Goal: Information Seeking & Learning: Find specific fact

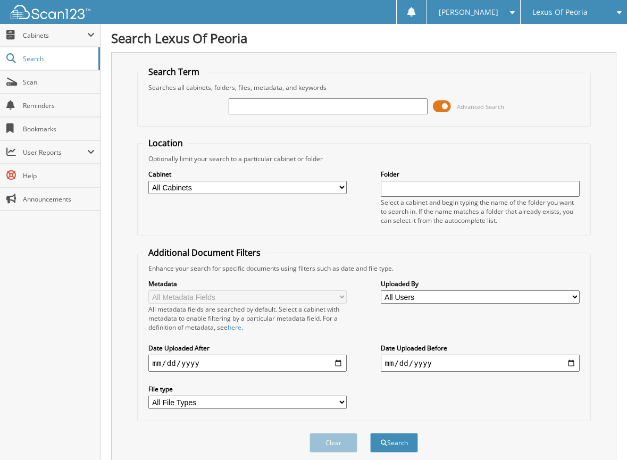
click at [444, 102] on span at bounding box center [442, 106] width 18 height 16
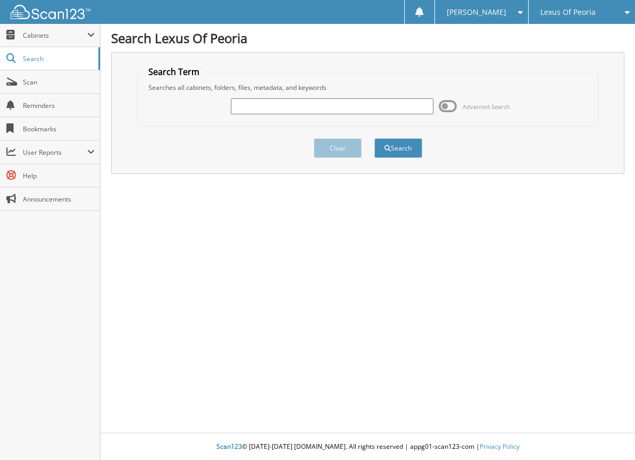
click at [270, 101] on input "text" at bounding box center [332, 106] width 202 height 16
type input "6021522"
click at [394, 146] on button "Search" at bounding box center [399, 148] width 48 height 20
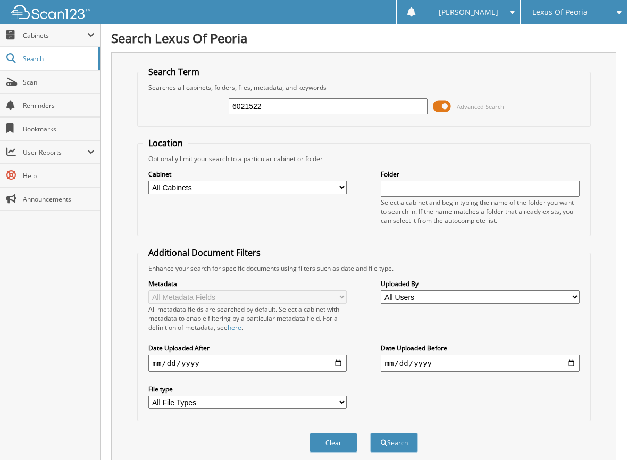
drag, startPoint x: 447, startPoint y: 103, endPoint x: 445, endPoint y: 114, distance: 11.2
click at [446, 103] on span at bounding box center [442, 106] width 18 height 16
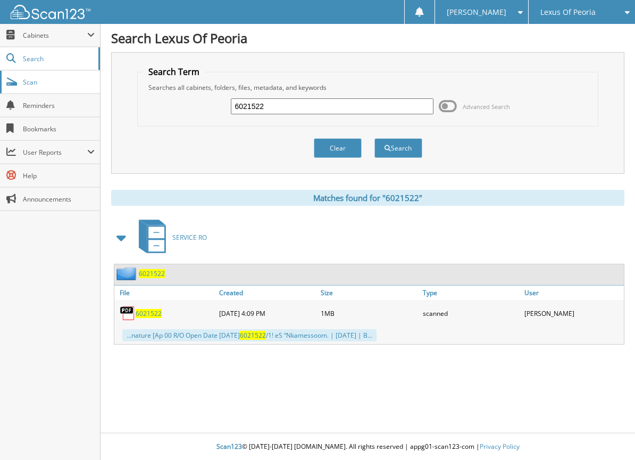
click at [59, 82] on span "Scan" at bounding box center [59, 82] width 72 height 9
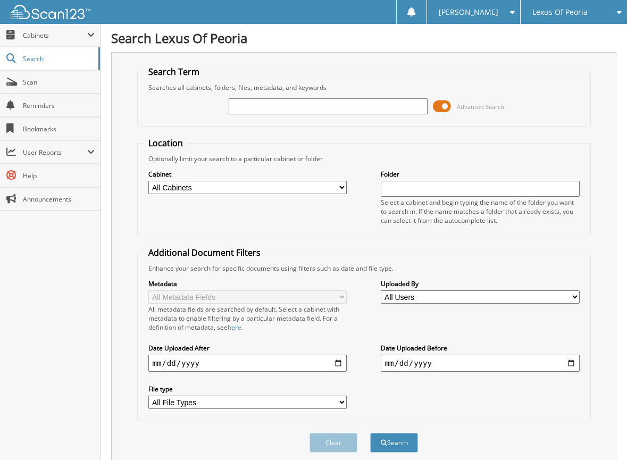
click at [447, 109] on span at bounding box center [442, 106] width 18 height 16
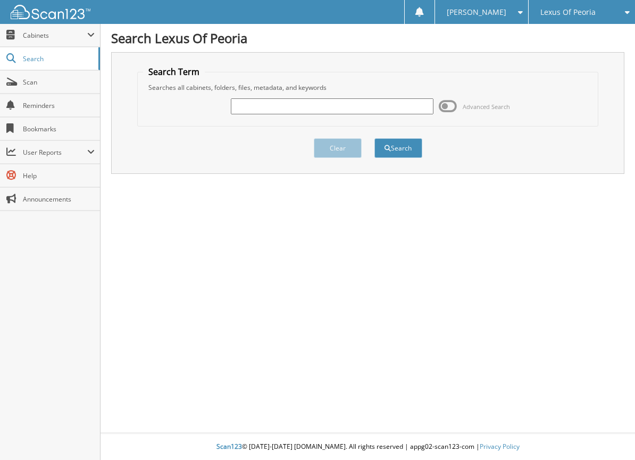
click at [400, 106] on input "text" at bounding box center [332, 106] width 202 height 16
type input "6022737"
click at [418, 149] on button "Search" at bounding box center [399, 148] width 48 height 20
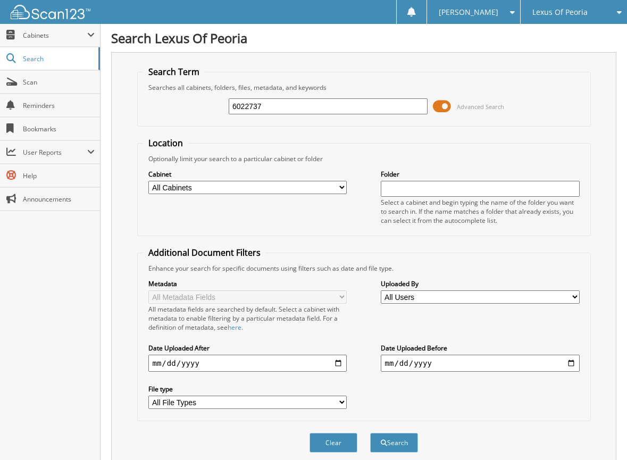
click at [441, 108] on span at bounding box center [442, 106] width 18 height 16
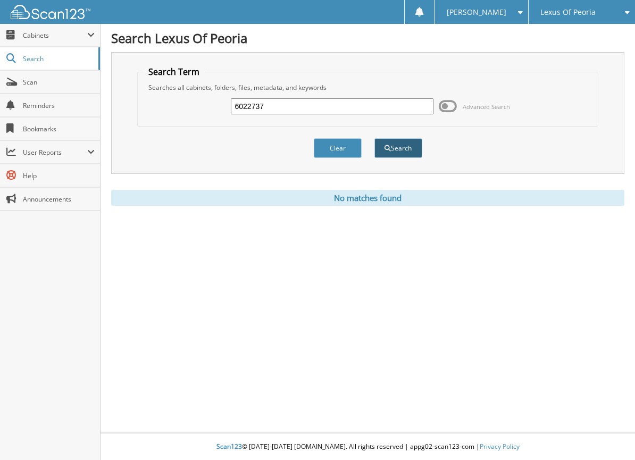
click at [386, 149] on span "submit" at bounding box center [388, 148] width 6 height 6
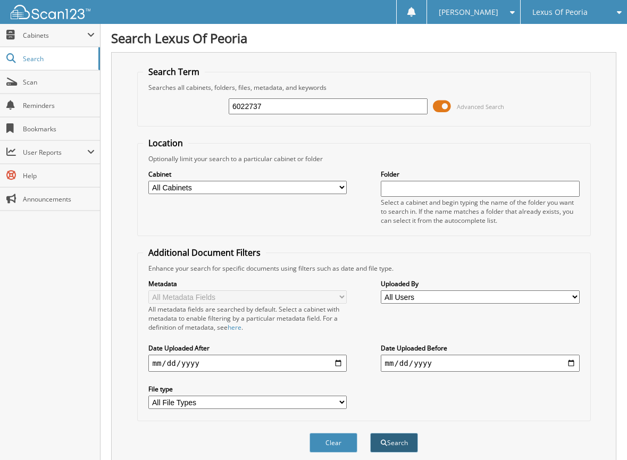
click at [392, 447] on button "Search" at bounding box center [394, 443] width 48 height 20
click at [439, 104] on span at bounding box center [442, 106] width 18 height 16
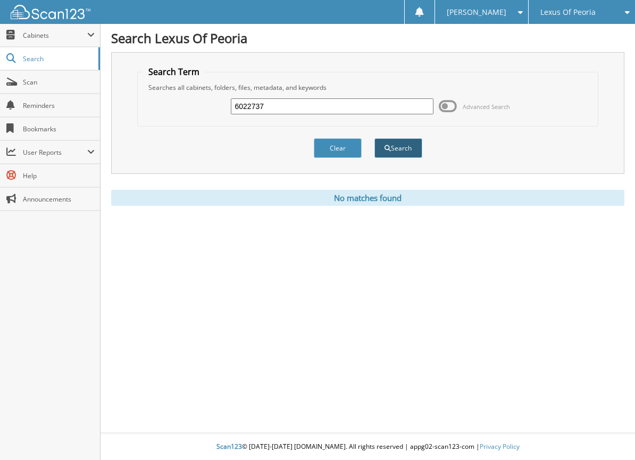
click at [393, 150] on button "Search" at bounding box center [399, 148] width 48 height 20
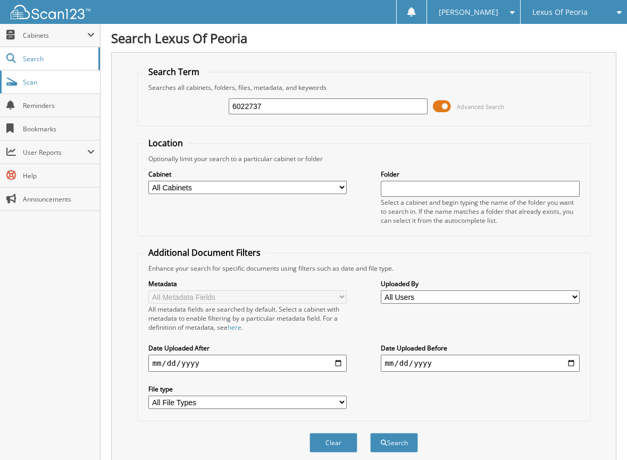
click at [57, 84] on span "Scan" at bounding box center [59, 82] width 72 height 9
click at [330, 101] on input "text" at bounding box center [328, 106] width 199 height 16
type input "6022792"
click at [442, 106] on span at bounding box center [442, 106] width 18 height 16
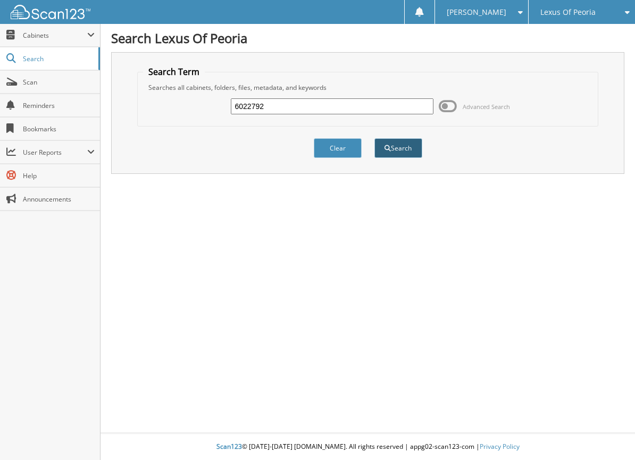
click at [400, 148] on button "Search" at bounding box center [399, 148] width 48 height 20
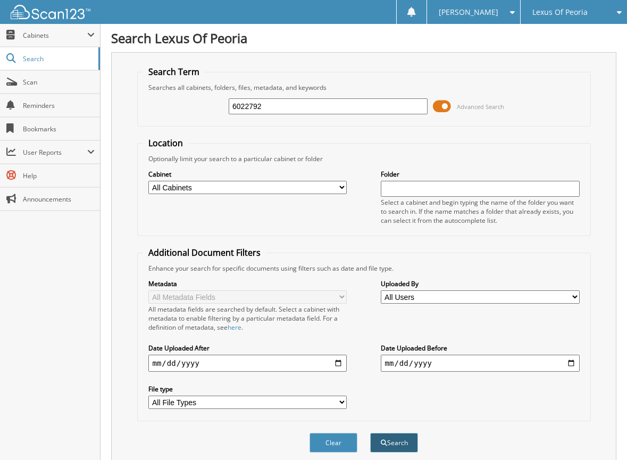
click at [408, 445] on button "Search" at bounding box center [394, 443] width 48 height 20
click at [333, 444] on button "Clear" at bounding box center [334, 443] width 48 height 20
click at [45, 82] on span "Scan" at bounding box center [59, 82] width 72 height 9
click at [393, 108] on input "text" at bounding box center [328, 106] width 199 height 16
type input "6022829"
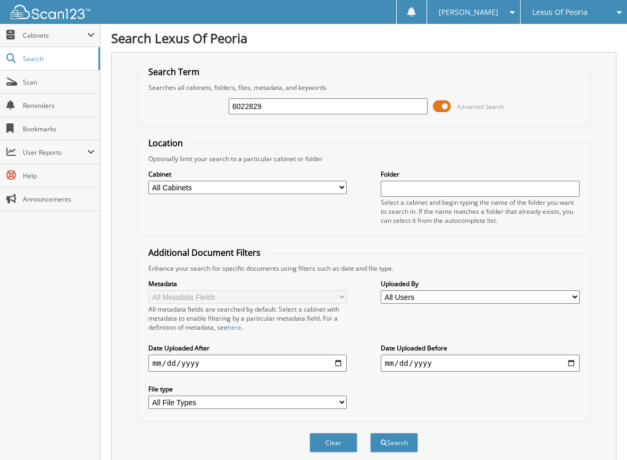
click at [370, 433] on button "Search" at bounding box center [394, 443] width 48 height 20
click at [447, 103] on span at bounding box center [442, 106] width 18 height 16
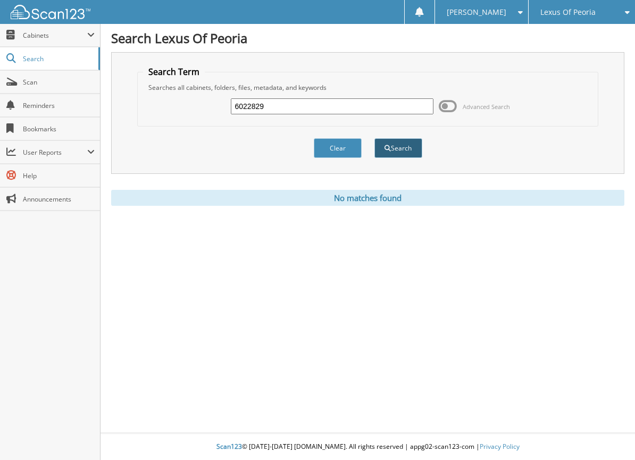
click at [409, 150] on button "Search" at bounding box center [399, 148] width 48 height 20
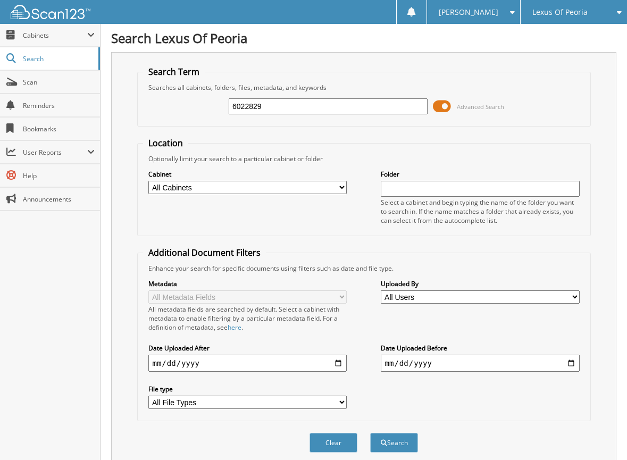
click at [442, 106] on span at bounding box center [442, 106] width 18 height 16
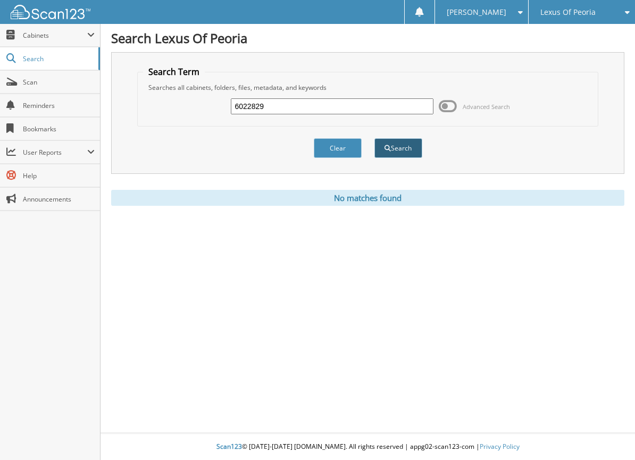
click at [405, 153] on button "Search" at bounding box center [399, 148] width 48 height 20
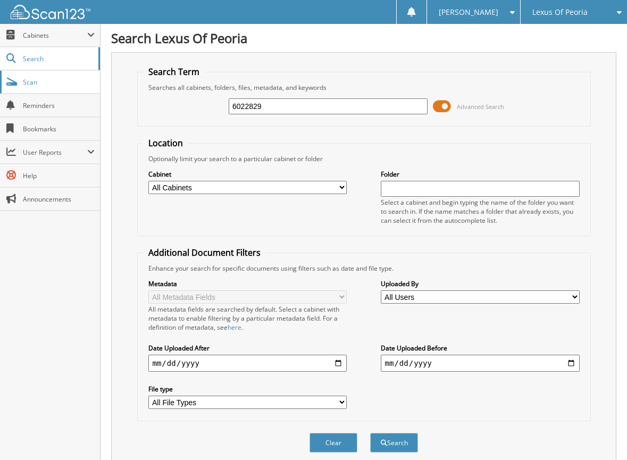
click at [44, 79] on span "Scan" at bounding box center [59, 82] width 72 height 9
click at [388, 108] on input "text" at bounding box center [328, 106] width 199 height 16
type input "6022849"
click at [370, 433] on button "Search" at bounding box center [394, 443] width 48 height 20
click at [449, 105] on span at bounding box center [442, 106] width 18 height 16
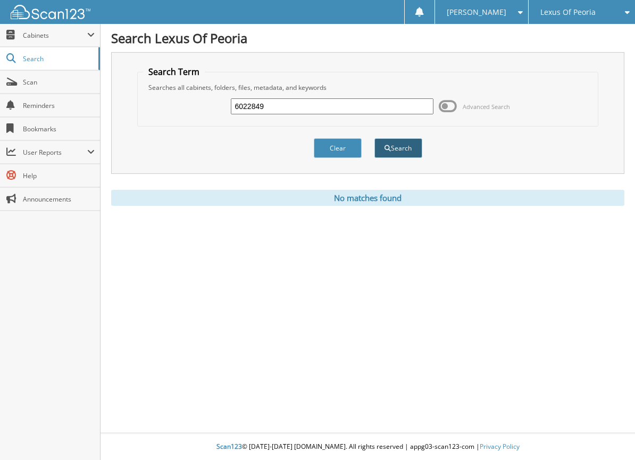
click at [408, 147] on button "Search" at bounding box center [399, 148] width 48 height 20
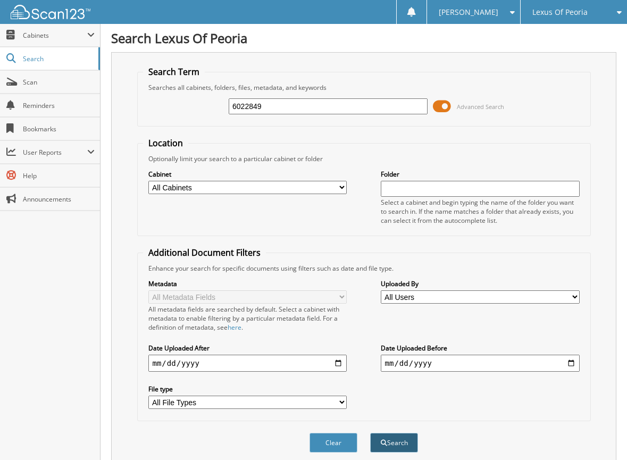
click at [401, 449] on button "Search" at bounding box center [394, 443] width 48 height 20
click at [34, 81] on span "Scan" at bounding box center [59, 82] width 72 height 9
click at [338, 106] on input "text" at bounding box center [328, 106] width 199 height 16
type input "6022862"
click at [443, 109] on span at bounding box center [442, 106] width 18 height 16
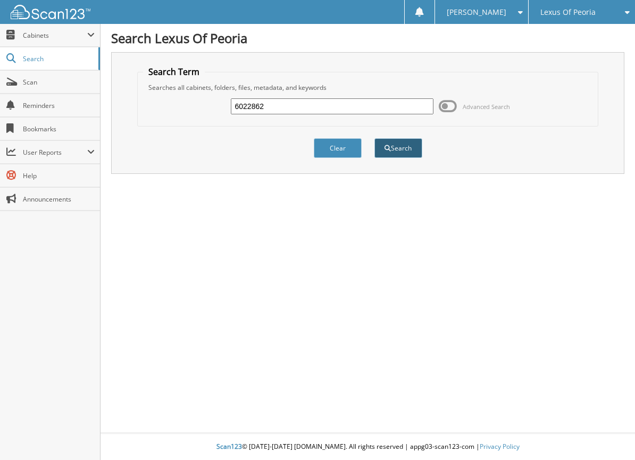
click at [410, 145] on button "Search" at bounding box center [399, 148] width 48 height 20
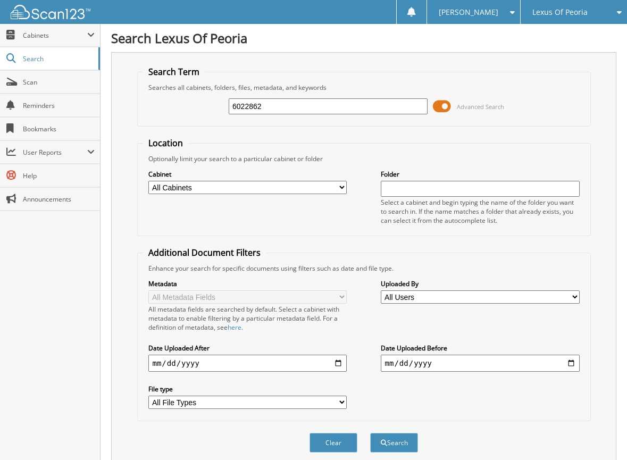
click at [443, 103] on span at bounding box center [442, 106] width 18 height 16
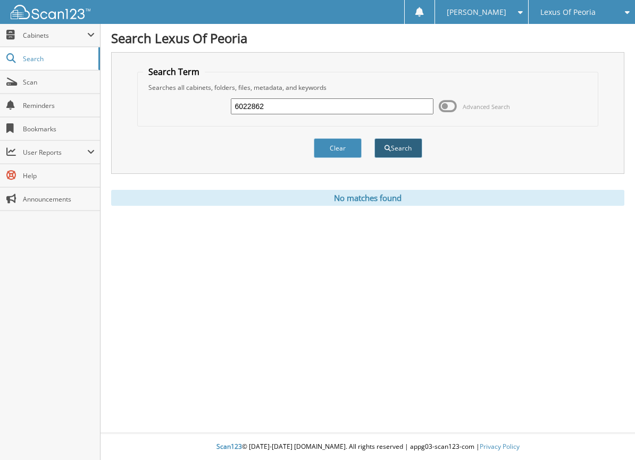
click at [411, 145] on button "Search" at bounding box center [399, 148] width 48 height 20
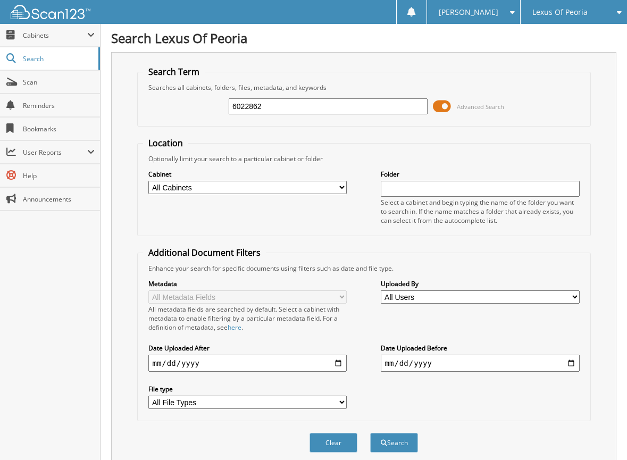
click at [410, 106] on input "6022862" at bounding box center [328, 106] width 199 height 16
type input "6"
type input "6022860"
click at [370, 433] on button "Search" at bounding box center [394, 443] width 48 height 20
click at [452, 103] on span "Advanced Search" at bounding box center [468, 106] width 71 height 16
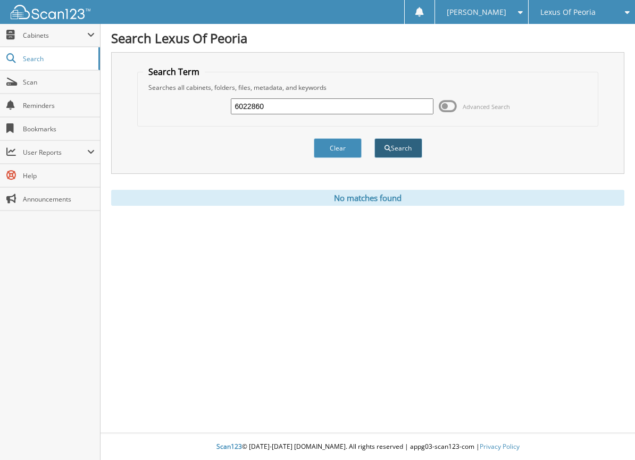
click at [415, 145] on button "Search" at bounding box center [399, 148] width 48 height 20
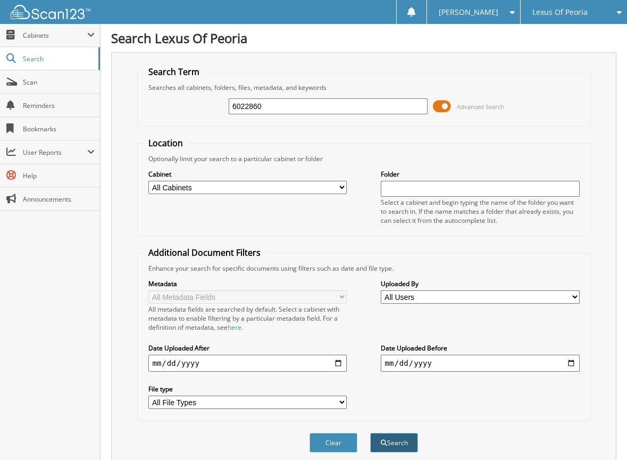
click at [407, 446] on button "Search" at bounding box center [394, 443] width 48 height 20
click at [334, 445] on button "Clear" at bounding box center [334, 443] width 48 height 20
click at [297, 110] on input "text" at bounding box center [328, 106] width 199 height 16
type input "6022874"
click at [370, 433] on button "Search" at bounding box center [394, 443] width 48 height 20
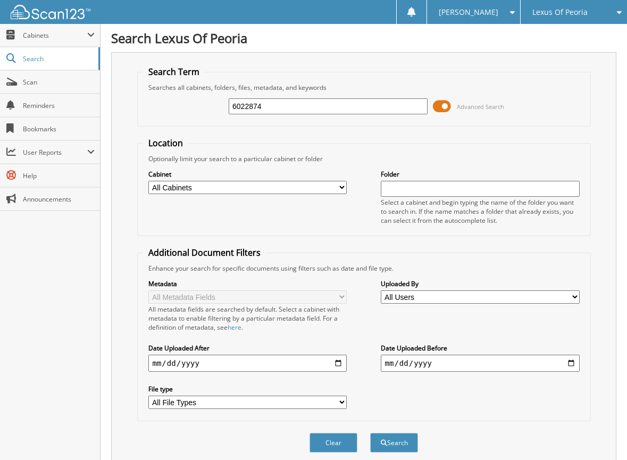
click at [448, 108] on span at bounding box center [442, 106] width 18 height 16
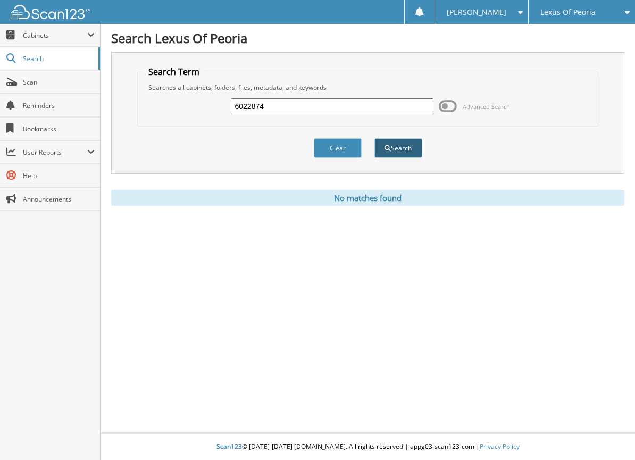
click at [402, 148] on button "Search" at bounding box center [399, 148] width 48 height 20
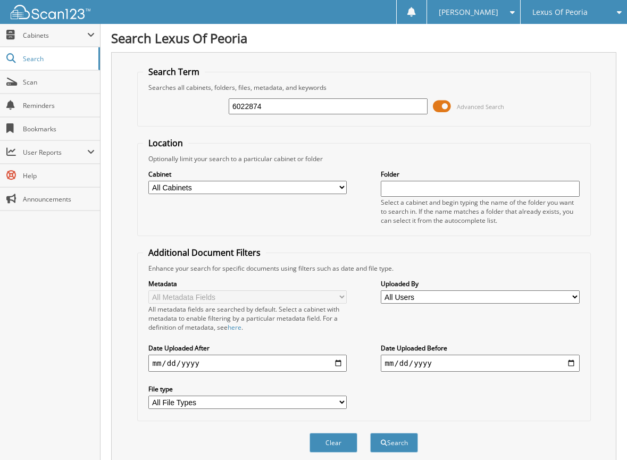
click at [447, 100] on span at bounding box center [442, 106] width 18 height 16
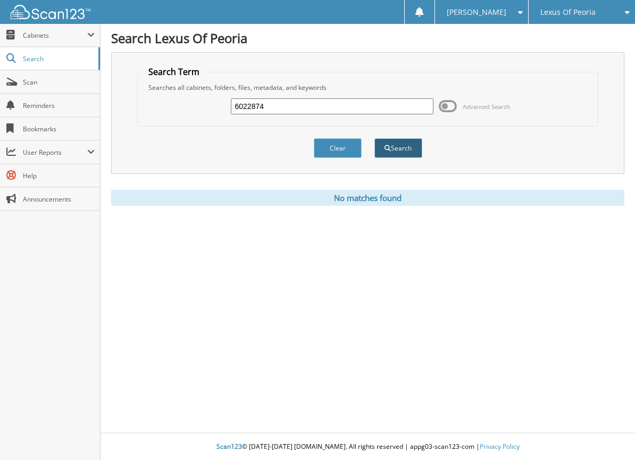
click at [396, 147] on button "Search" at bounding box center [399, 148] width 48 height 20
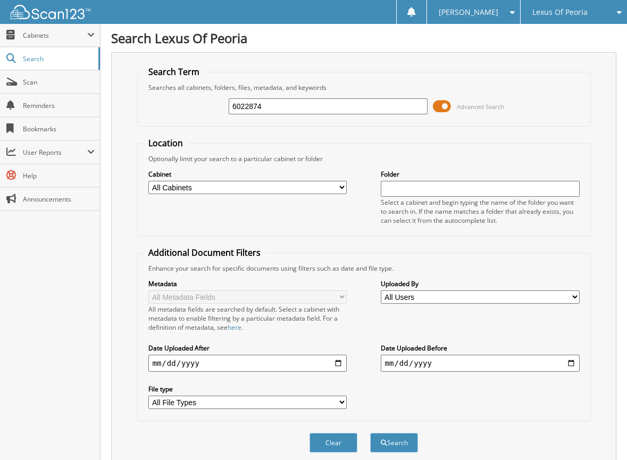
drag, startPoint x: 338, startPoint y: 106, endPoint x: 212, endPoint y: 95, distance: 126.1
click at [212, 95] on div "6022874 Advanced Search" at bounding box center [364, 106] width 442 height 29
type input "6022849"
click at [445, 102] on span at bounding box center [442, 106] width 18 height 16
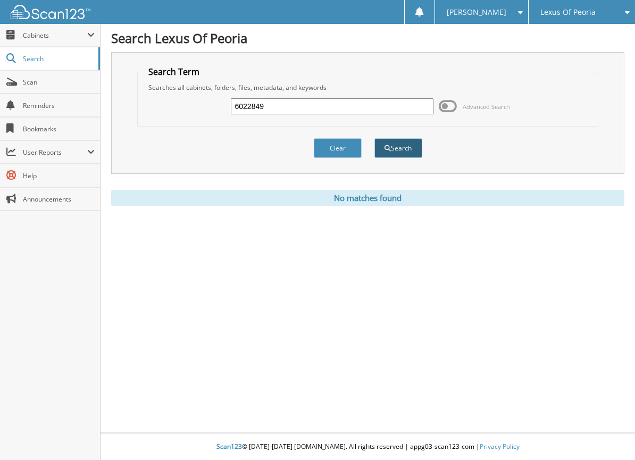
click at [415, 148] on button "Search" at bounding box center [399, 148] width 48 height 20
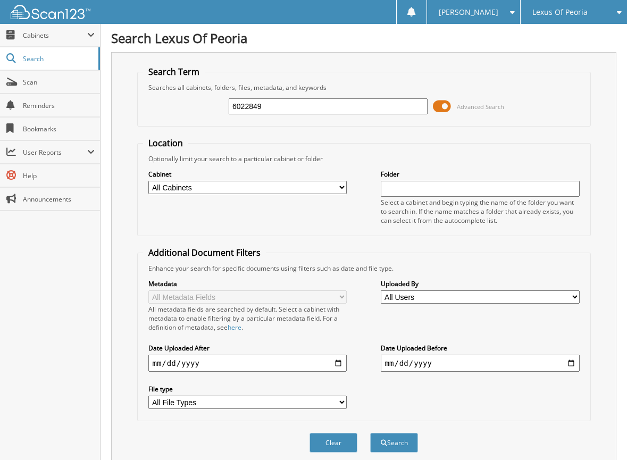
click at [448, 101] on span at bounding box center [442, 106] width 18 height 16
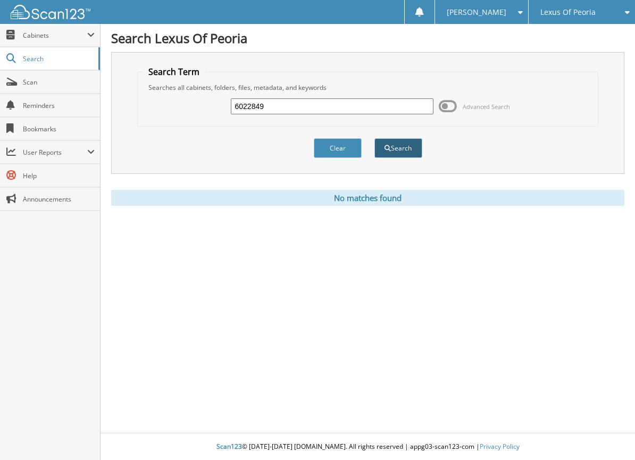
click at [402, 142] on button "Search" at bounding box center [399, 148] width 48 height 20
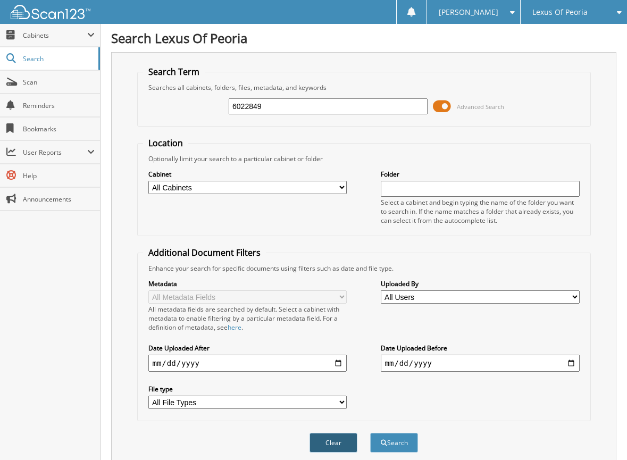
click at [348, 441] on button "Clear" at bounding box center [334, 443] width 48 height 20
click at [307, 109] on input "text" at bounding box center [328, 106] width 199 height 16
type input "6023015"
click at [448, 106] on span at bounding box center [442, 106] width 18 height 16
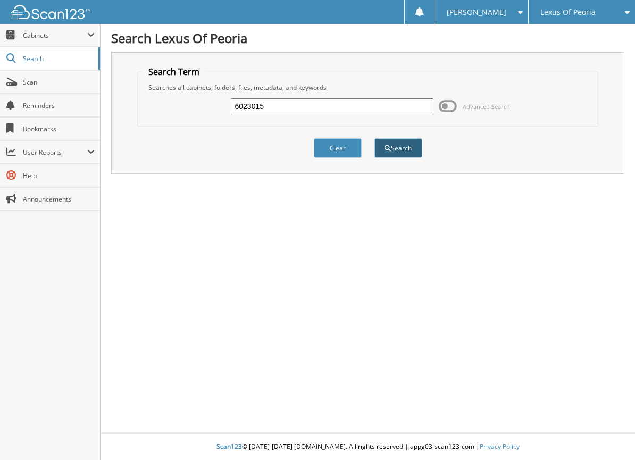
click at [410, 150] on button "Search" at bounding box center [399, 148] width 48 height 20
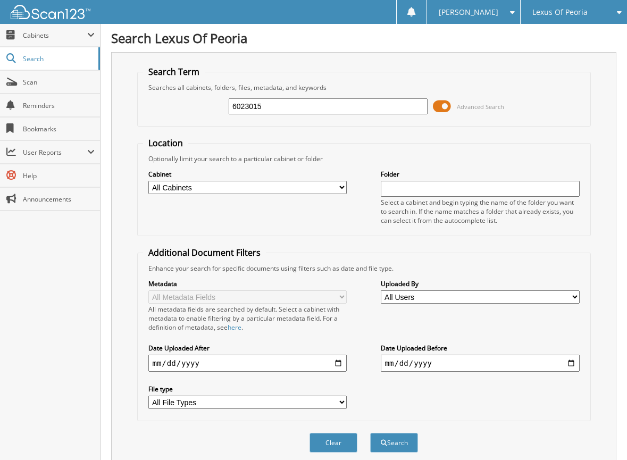
click at [442, 102] on span at bounding box center [442, 106] width 18 height 16
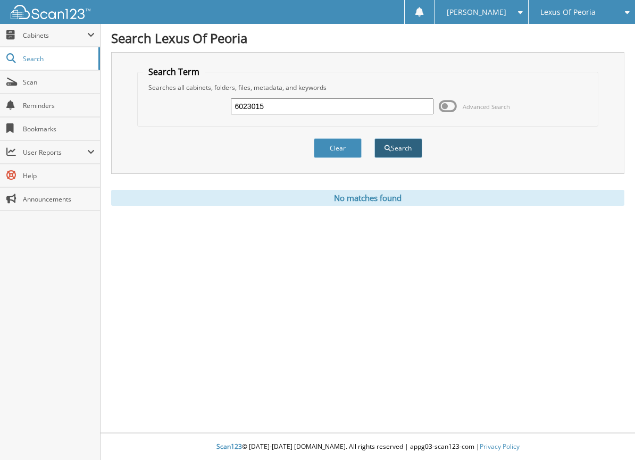
click at [406, 147] on button "Search" at bounding box center [399, 148] width 48 height 20
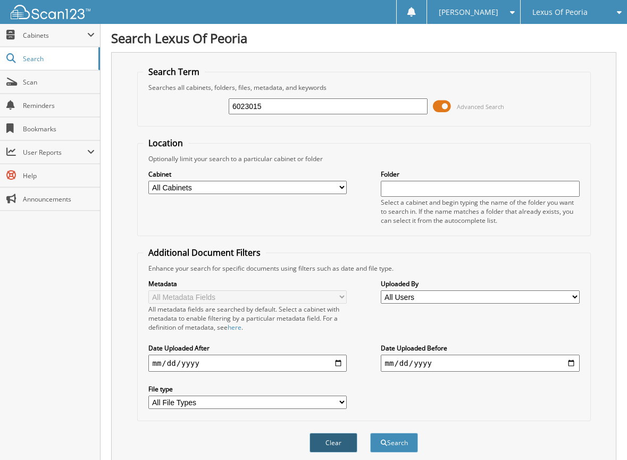
click at [335, 443] on button "Clear" at bounding box center [334, 443] width 48 height 20
click at [327, 109] on input "text" at bounding box center [328, 106] width 199 height 16
type input "6022836"
drag, startPoint x: 448, startPoint y: 104, endPoint x: 455, endPoint y: 148, distance: 44.1
click at [447, 104] on span at bounding box center [442, 106] width 18 height 16
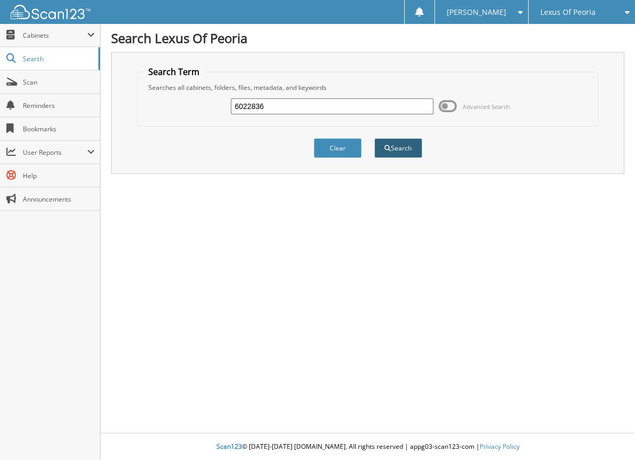
click at [409, 148] on button "Search" at bounding box center [399, 148] width 48 height 20
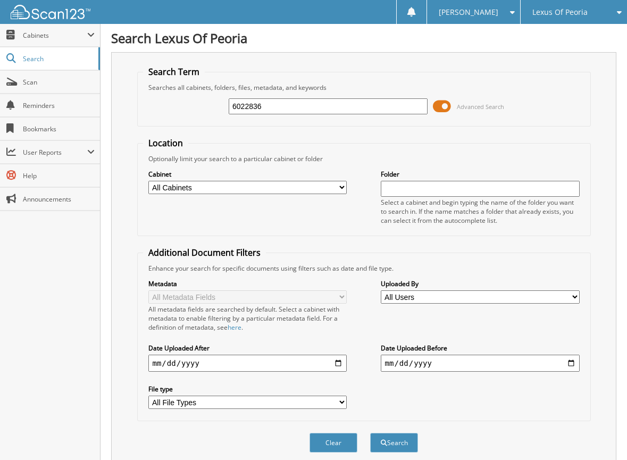
click at [441, 104] on span at bounding box center [442, 106] width 18 height 16
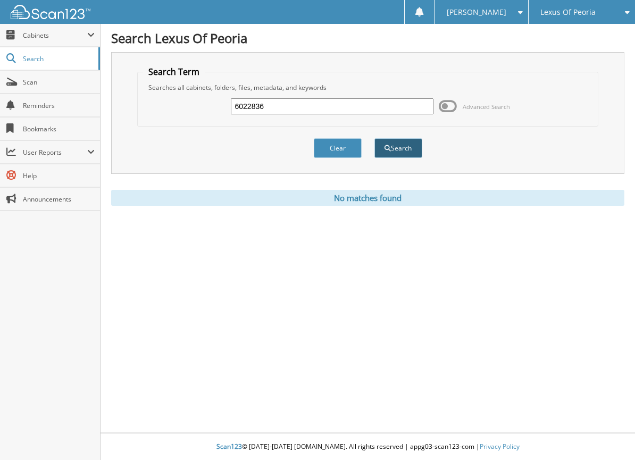
click at [406, 147] on button "Search" at bounding box center [399, 148] width 48 height 20
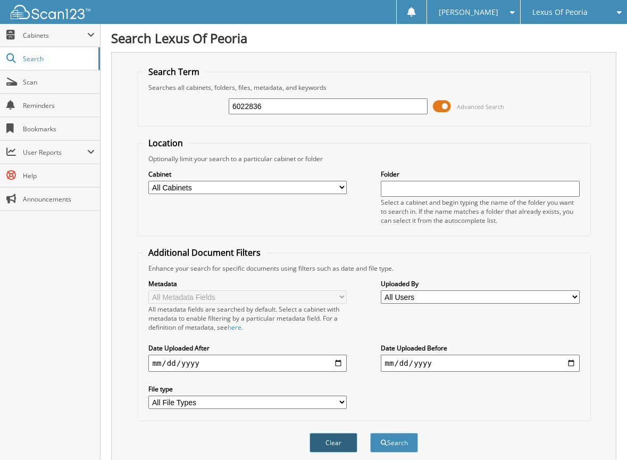
click at [338, 451] on button "Clear" at bounding box center [334, 443] width 48 height 20
click at [287, 106] on input "text" at bounding box center [328, 106] width 199 height 16
type input "6022864"
click at [441, 111] on span at bounding box center [442, 106] width 18 height 16
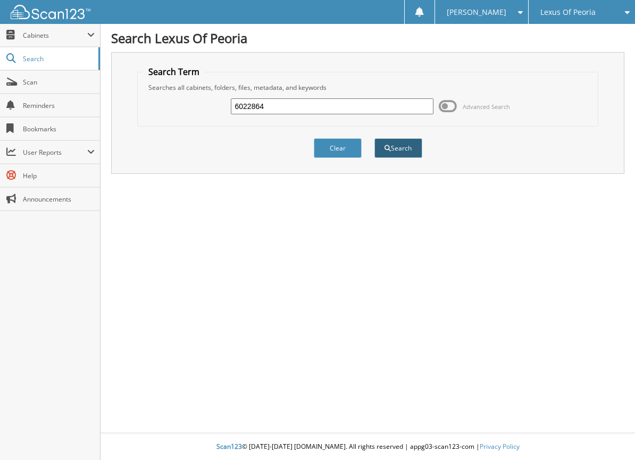
click at [415, 143] on button "Search" at bounding box center [399, 148] width 48 height 20
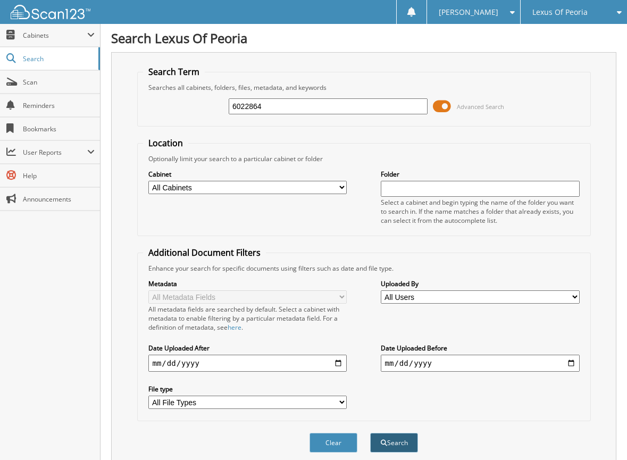
click at [409, 443] on button "Search" at bounding box center [394, 443] width 48 height 20
click at [443, 109] on span at bounding box center [442, 106] width 18 height 16
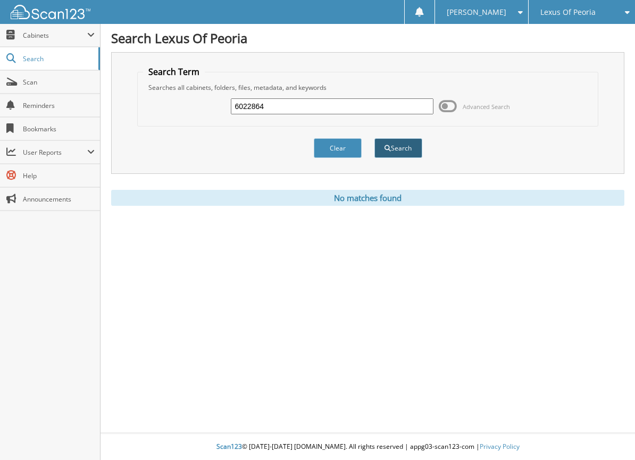
click at [400, 141] on button "Search" at bounding box center [399, 148] width 48 height 20
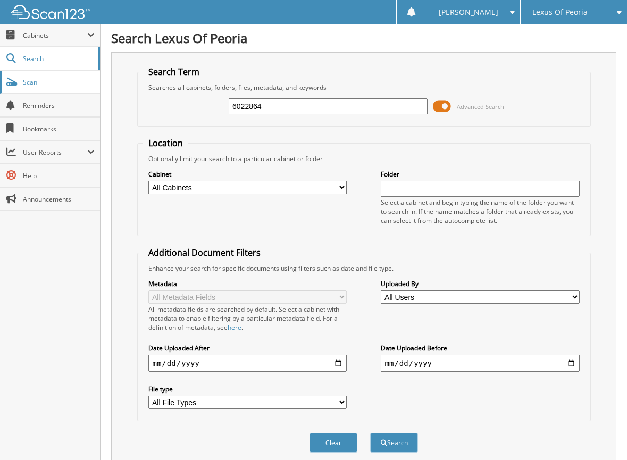
click at [30, 79] on span "Scan" at bounding box center [59, 82] width 72 height 9
click at [402, 110] on input "text" at bounding box center [328, 106] width 199 height 16
type input "6022907"
click at [445, 104] on span at bounding box center [442, 106] width 18 height 16
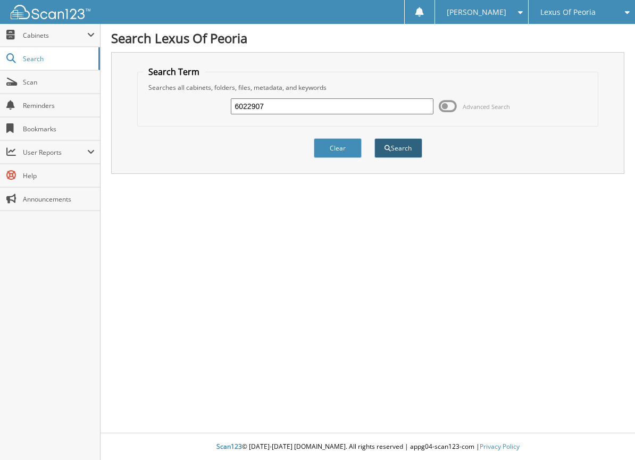
click at [411, 151] on button "Search" at bounding box center [399, 148] width 48 height 20
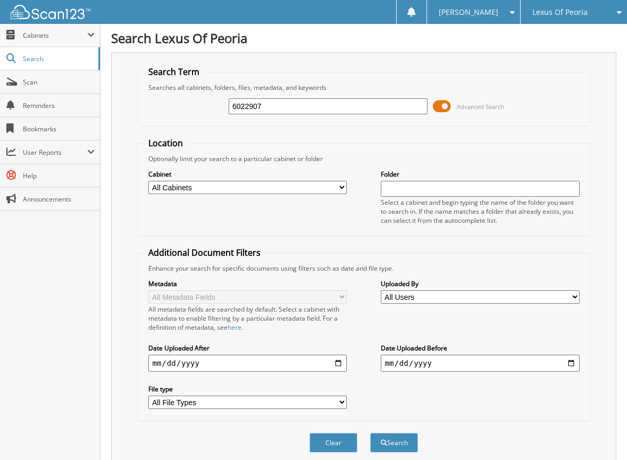
drag, startPoint x: 445, startPoint y: 106, endPoint x: 452, endPoint y: 136, distance: 31.1
click at [445, 106] on span at bounding box center [442, 106] width 18 height 16
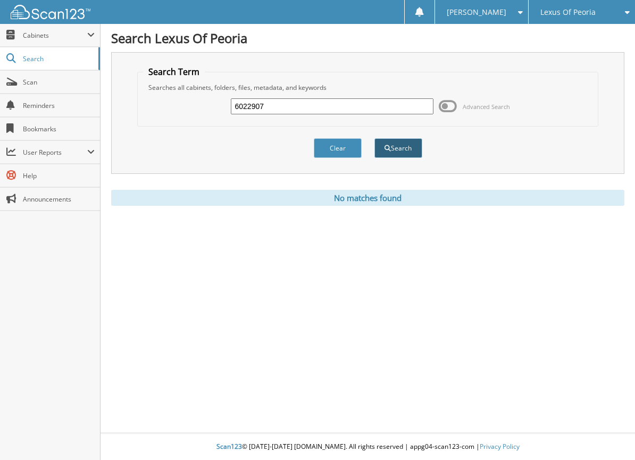
click at [414, 148] on button "Search" at bounding box center [399, 148] width 48 height 20
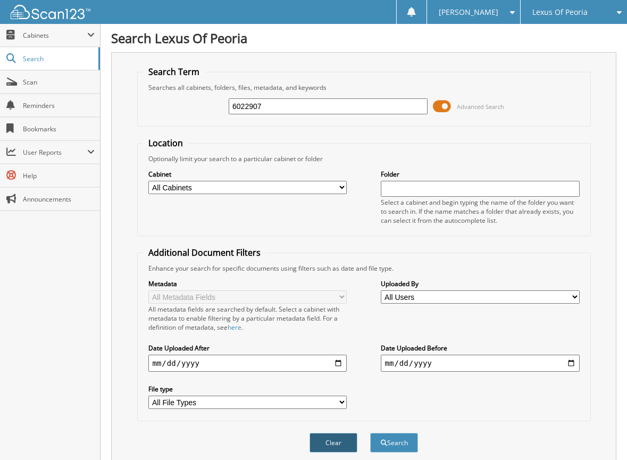
click at [353, 449] on button "Clear" at bounding box center [334, 443] width 48 height 20
click at [325, 113] on input "text" at bounding box center [328, 106] width 199 height 16
type input "6022906"
click at [445, 106] on span at bounding box center [442, 106] width 18 height 16
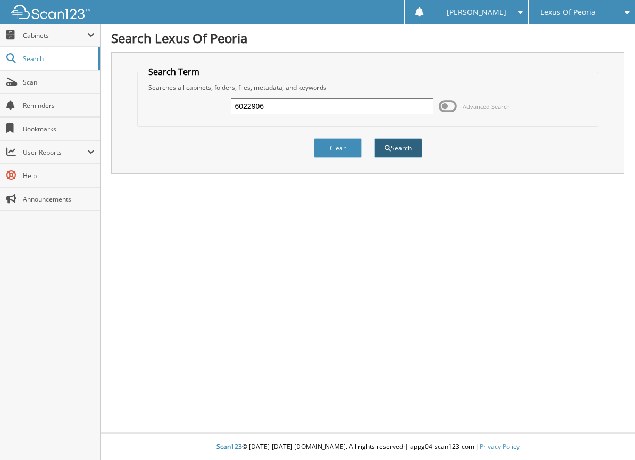
click at [398, 148] on button "Search" at bounding box center [399, 148] width 48 height 20
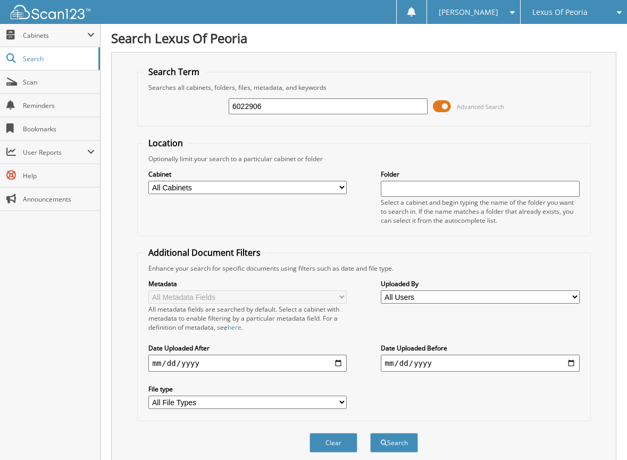
click at [442, 103] on span at bounding box center [442, 106] width 18 height 16
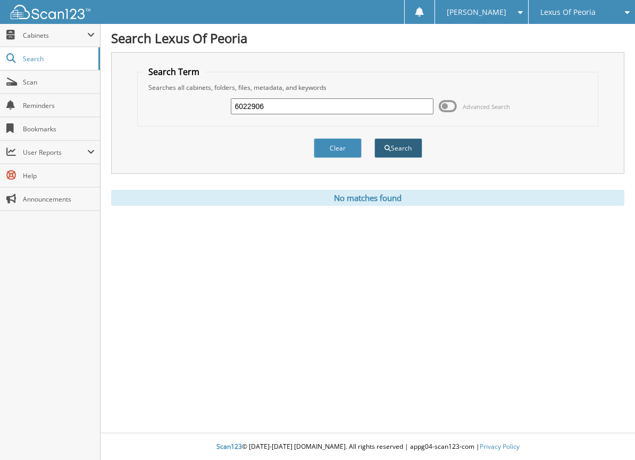
click at [398, 147] on button "Search" at bounding box center [399, 148] width 48 height 20
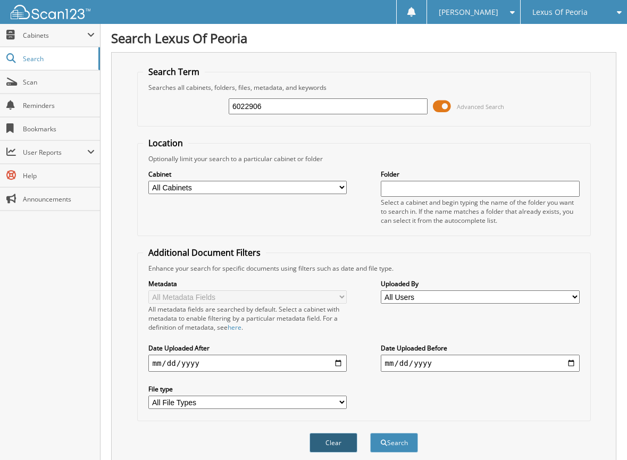
click at [340, 446] on button "Clear" at bounding box center [334, 443] width 48 height 20
click at [349, 106] on input "text" at bounding box center [328, 106] width 199 height 16
type input "6022902"
click at [448, 107] on span at bounding box center [442, 106] width 18 height 16
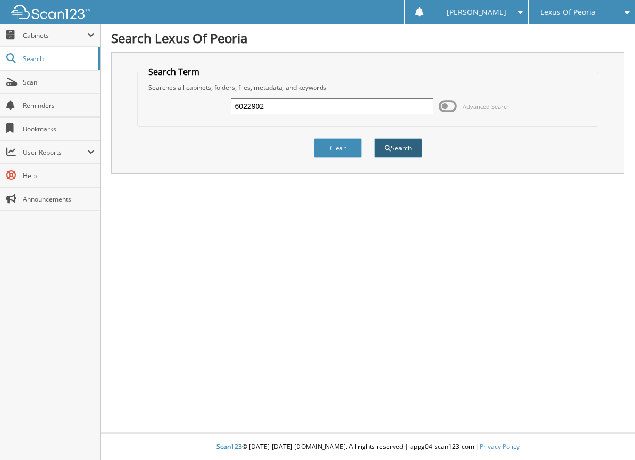
click at [417, 155] on button "Search" at bounding box center [399, 148] width 48 height 20
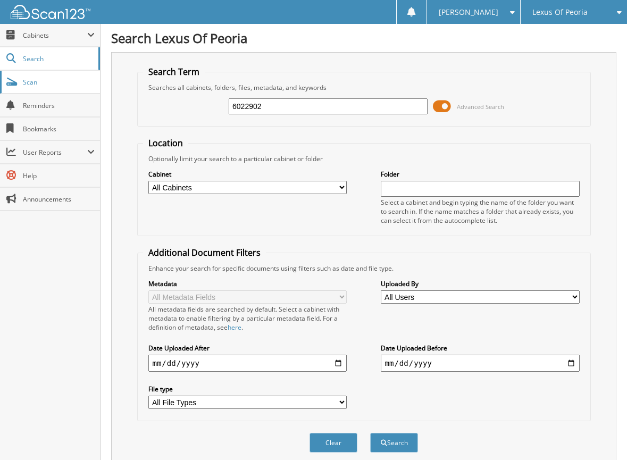
click at [47, 88] on link "Scan" at bounding box center [50, 82] width 100 height 23
click at [389, 106] on input "text" at bounding box center [328, 106] width 199 height 16
type input "6022909"
click at [441, 104] on span at bounding box center [442, 106] width 18 height 16
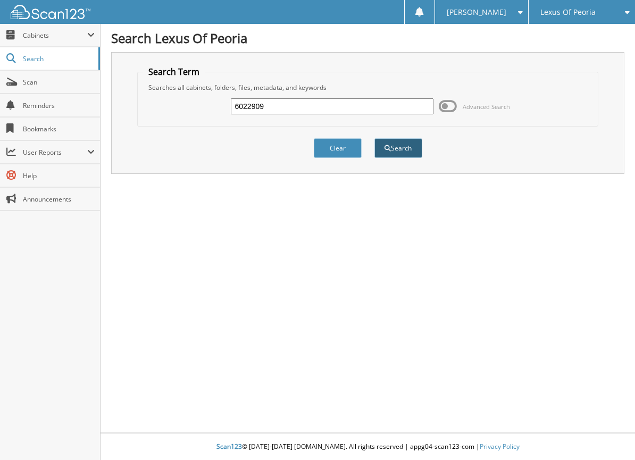
click at [406, 150] on button "Search" at bounding box center [399, 148] width 48 height 20
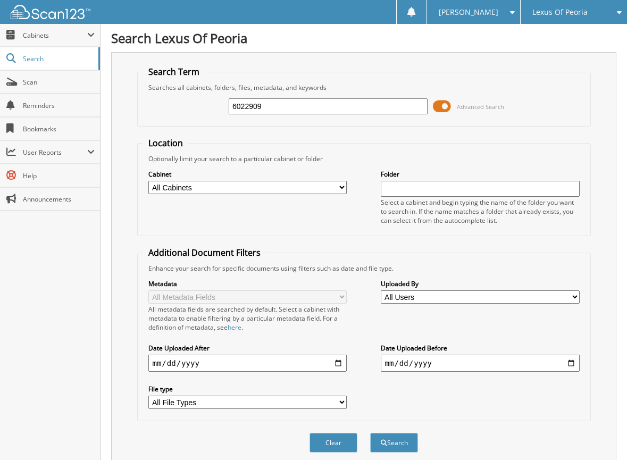
click at [447, 102] on span at bounding box center [442, 106] width 18 height 16
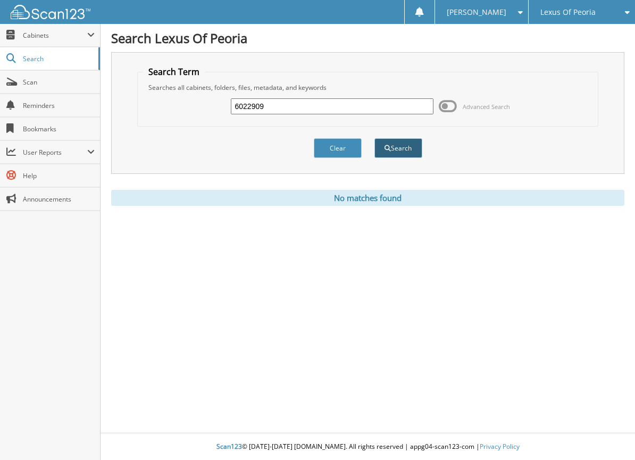
click at [409, 144] on button "Search" at bounding box center [399, 148] width 48 height 20
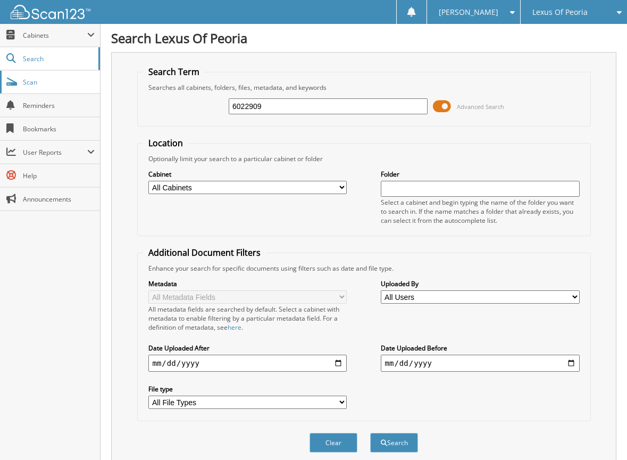
click at [41, 81] on span "Scan" at bounding box center [59, 82] width 72 height 9
click at [446, 104] on span at bounding box center [442, 106] width 18 height 16
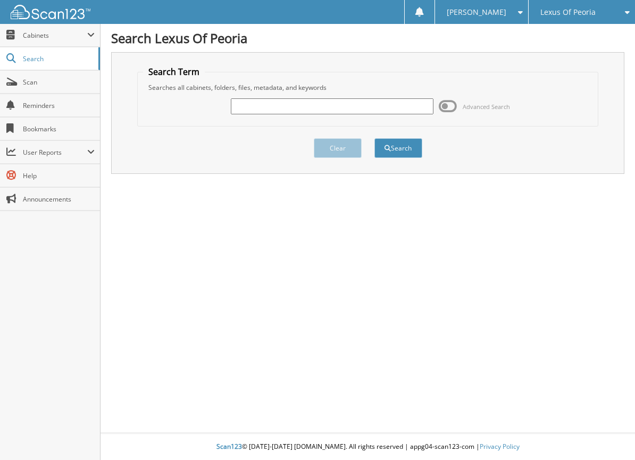
click at [353, 104] on input "text" at bounding box center [332, 106] width 202 height 16
type input "6022911"
click at [393, 152] on button "Search" at bounding box center [399, 148] width 48 height 20
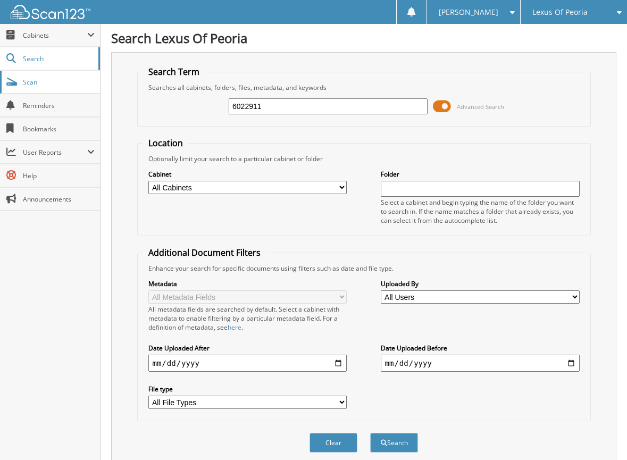
click at [30, 82] on span "Scan" at bounding box center [59, 82] width 72 height 9
click at [450, 105] on span at bounding box center [442, 106] width 18 height 16
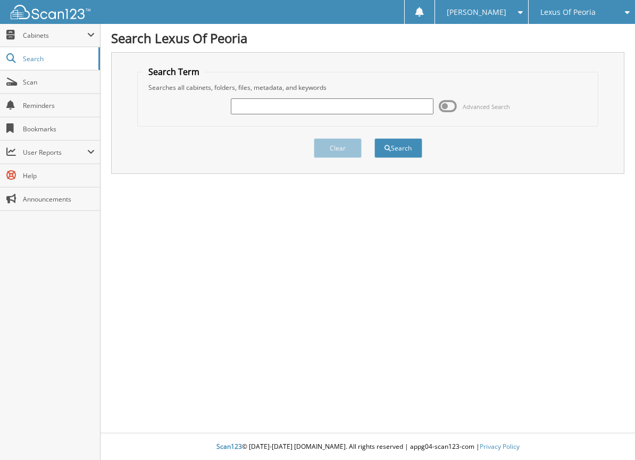
click at [374, 111] on input "text" at bounding box center [332, 106] width 202 height 16
type input "6022829"
click at [413, 146] on button "Search" at bounding box center [399, 148] width 48 height 20
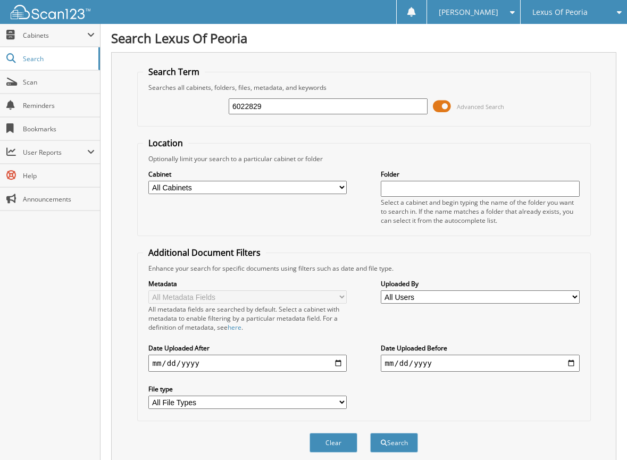
click at [448, 112] on span at bounding box center [442, 106] width 18 height 16
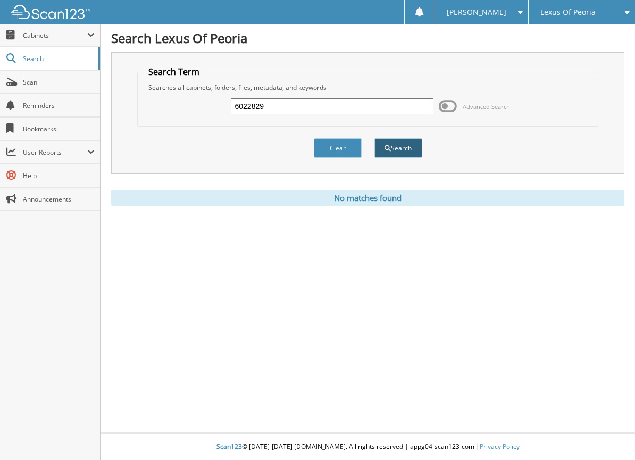
click at [390, 145] on span "submit" at bounding box center [388, 148] width 6 height 6
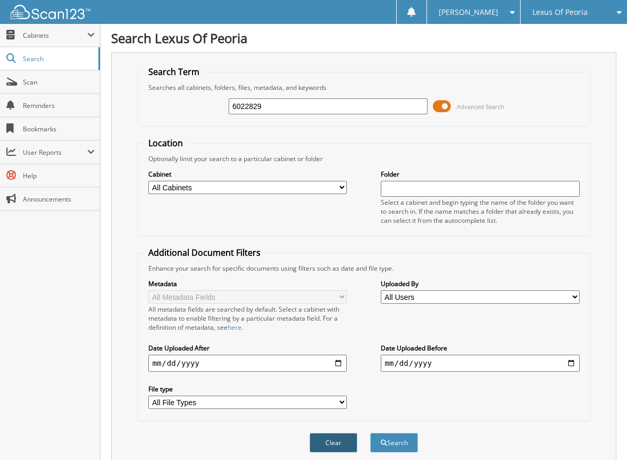
click at [340, 446] on button "Clear" at bounding box center [334, 443] width 48 height 20
click at [442, 109] on span at bounding box center [442, 106] width 18 height 16
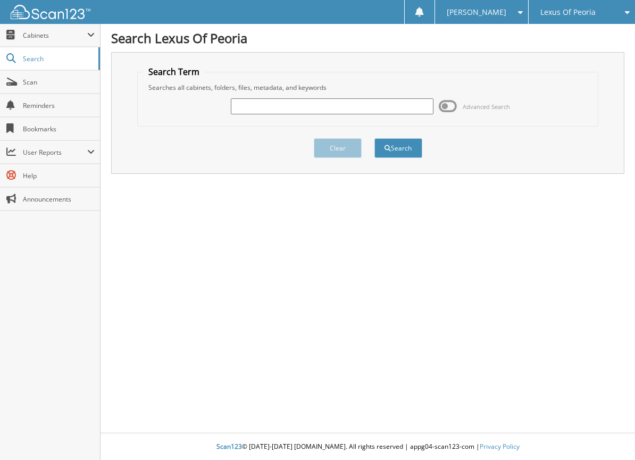
click at [357, 108] on input "text" at bounding box center [332, 106] width 202 height 16
type input "6023015"
click at [417, 144] on button "Search" at bounding box center [399, 148] width 48 height 20
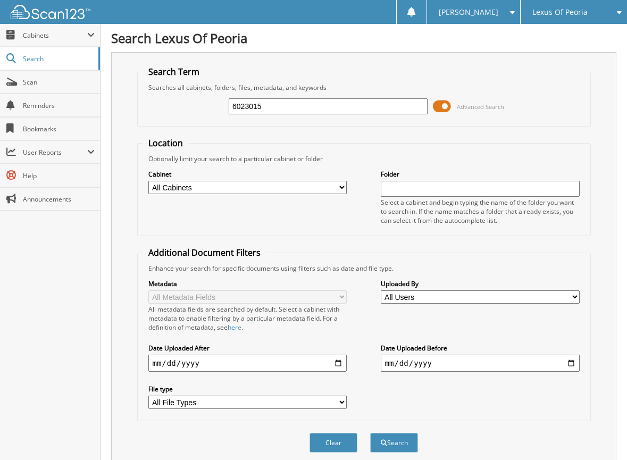
click at [445, 106] on span at bounding box center [442, 106] width 18 height 16
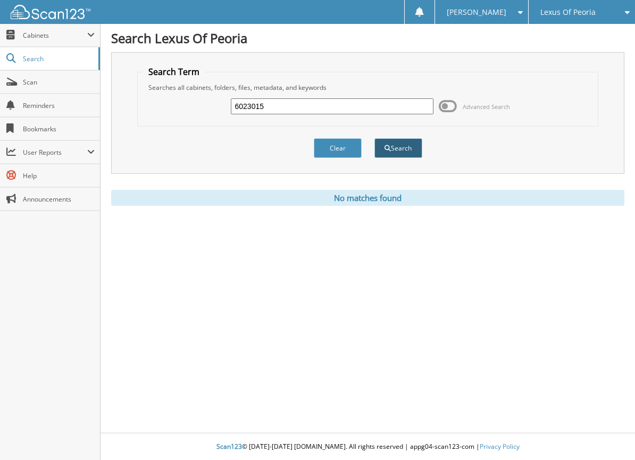
click at [406, 146] on button "Search" at bounding box center [399, 148] width 48 height 20
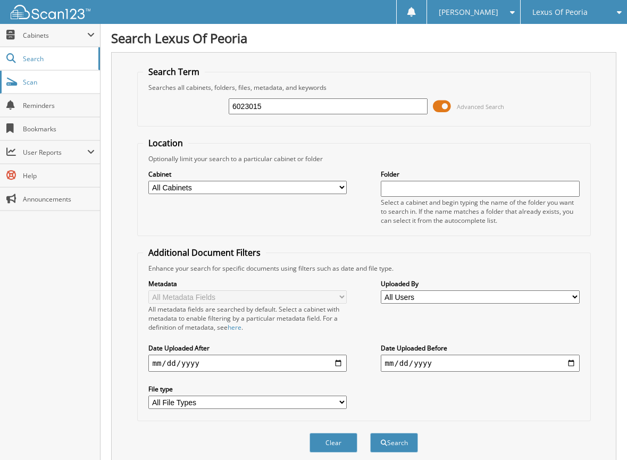
click at [63, 76] on link "Scan" at bounding box center [50, 82] width 100 height 23
